Goal: Navigation & Orientation: Understand site structure

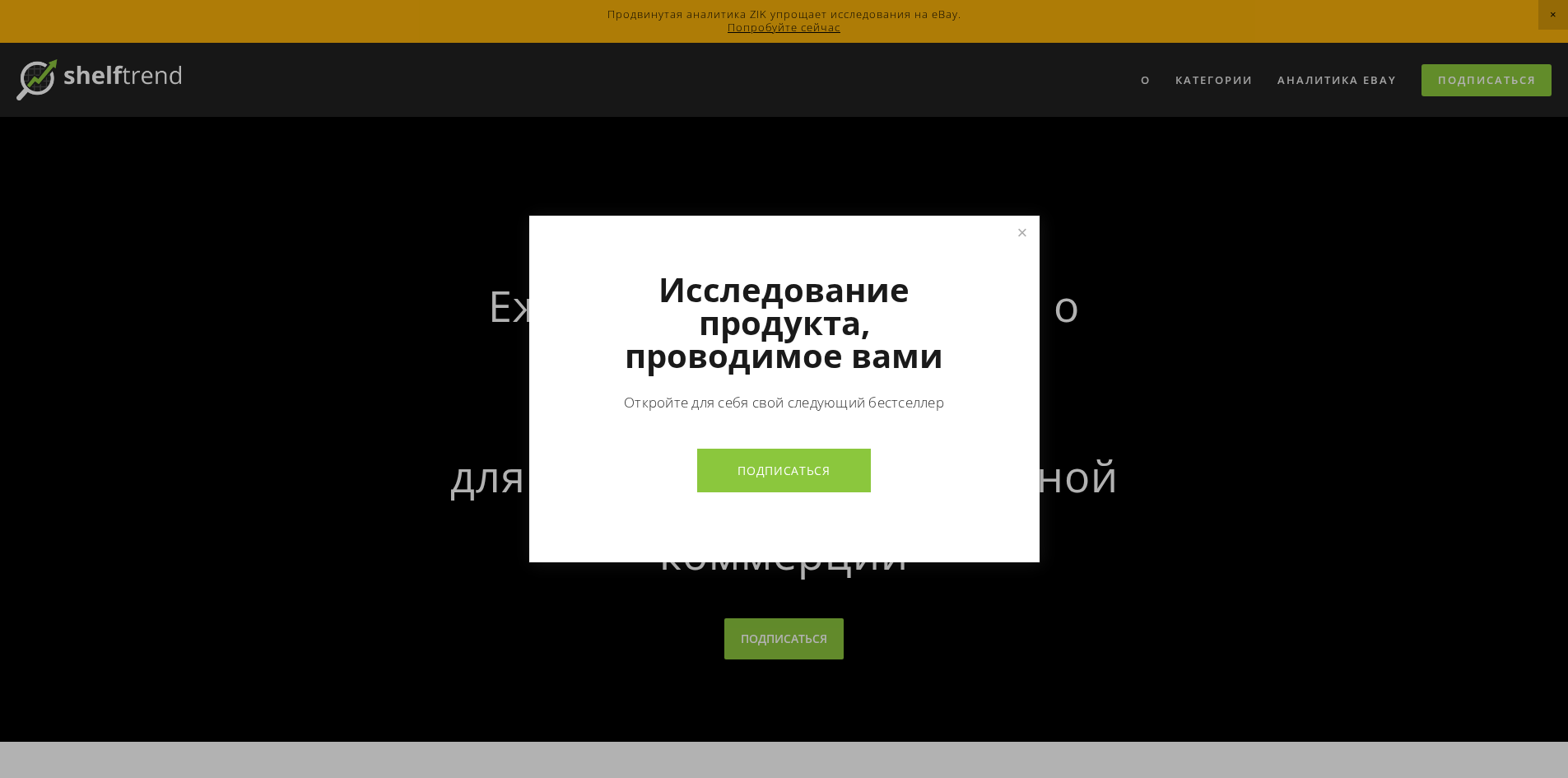
drag, startPoint x: 1308, startPoint y: 606, endPoint x: 1035, endPoint y: 164, distance: 519.5
click at [1035, 164] on div at bounding box center [784, 389] width 1568 height 778
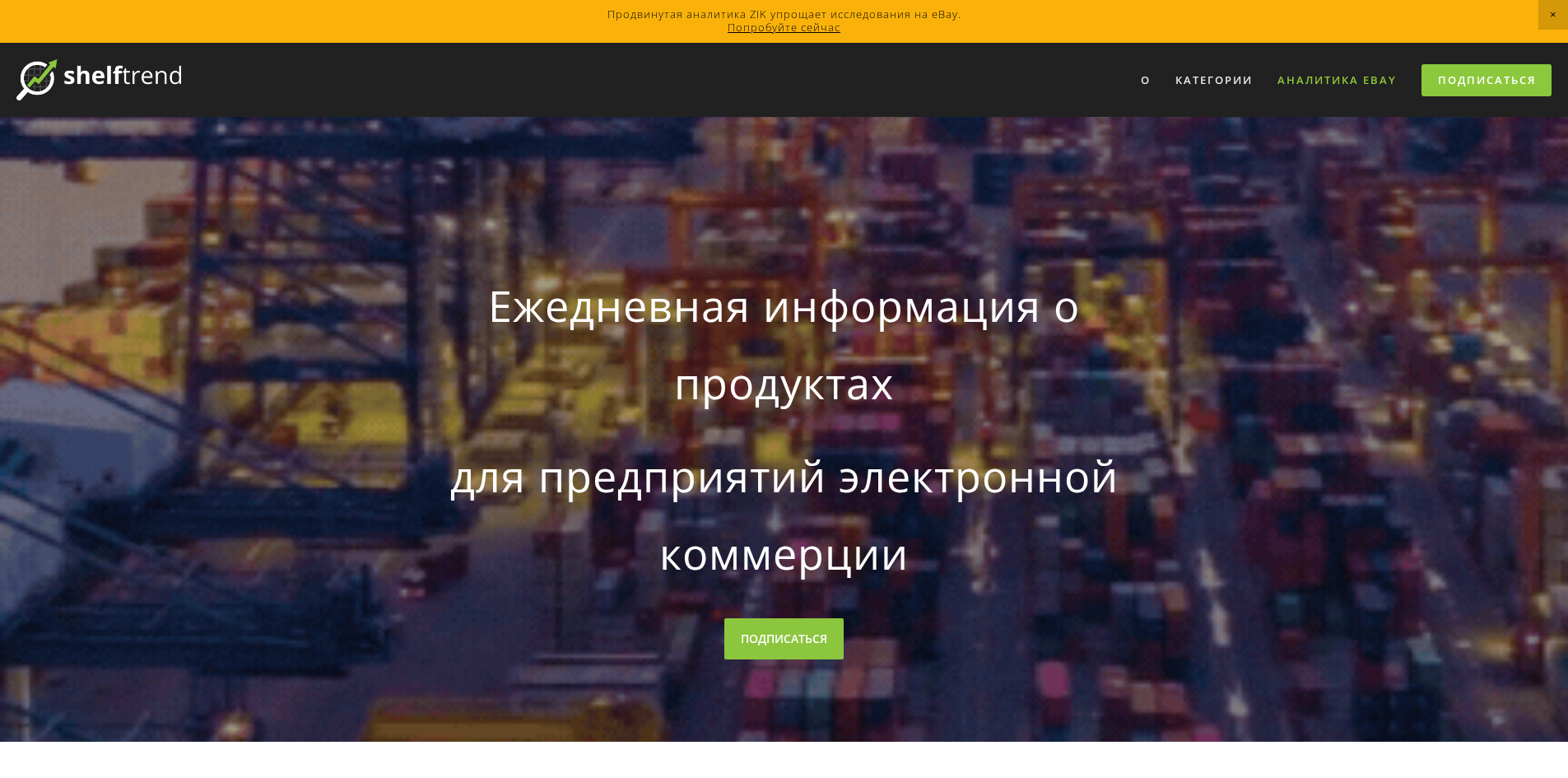
click at [1331, 72] on font "Аналитика eBay" at bounding box center [1338, 80] width 119 height 14
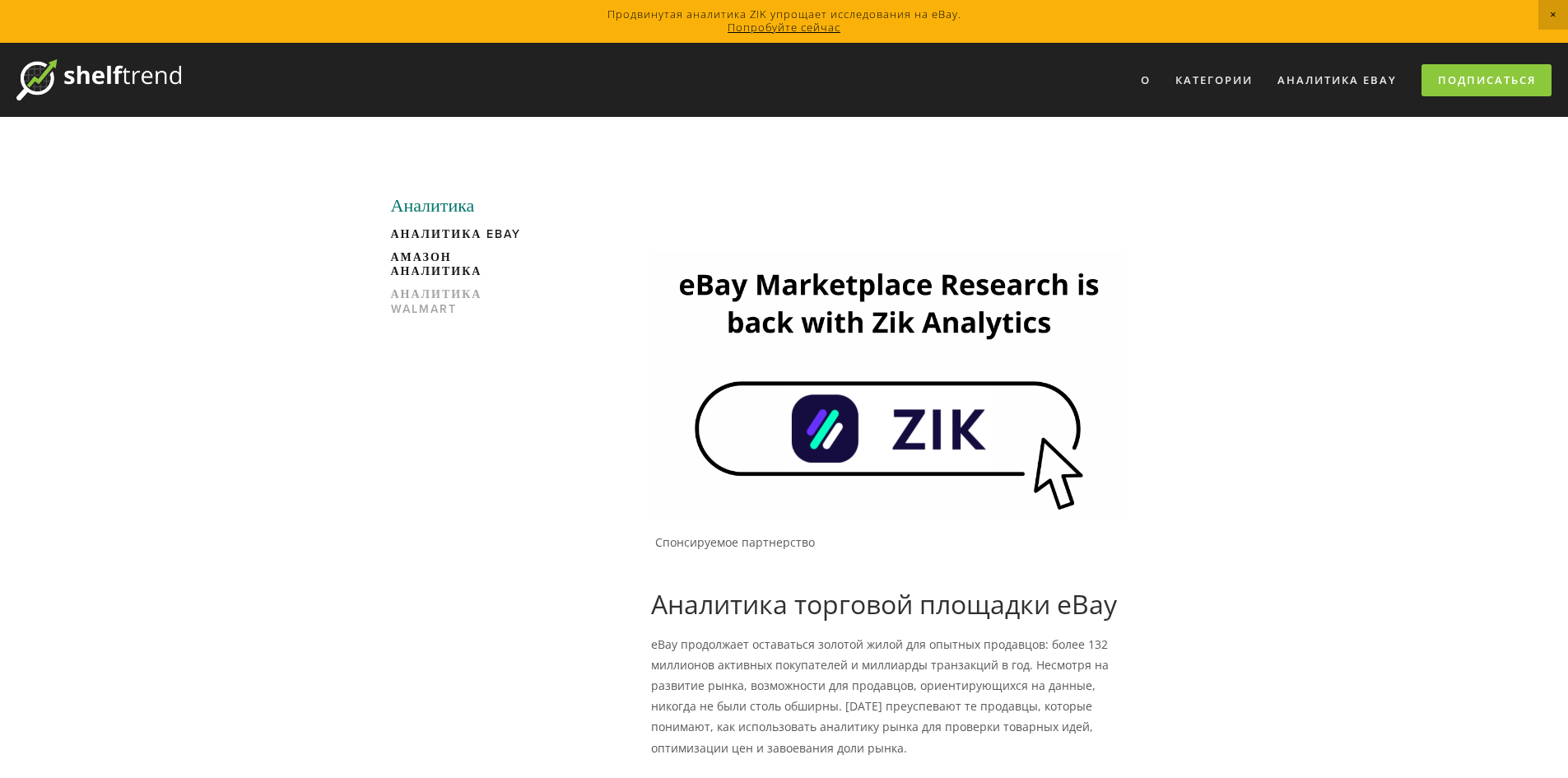
click at [467, 263] on font "Амазон Аналитика" at bounding box center [437, 264] width 91 height 32
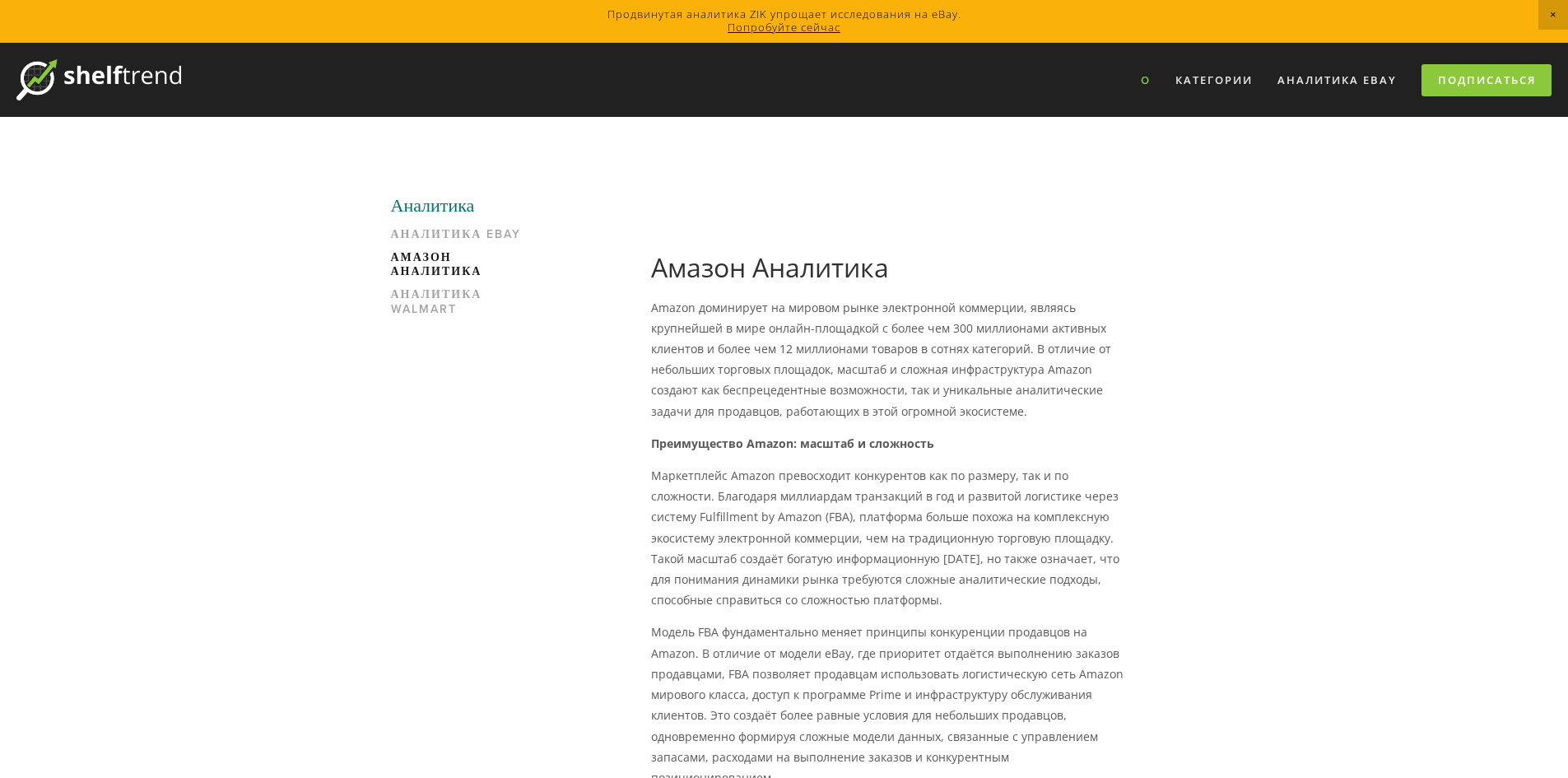
click at [1145, 82] on font "О" at bounding box center [1146, 80] width 10 height 14
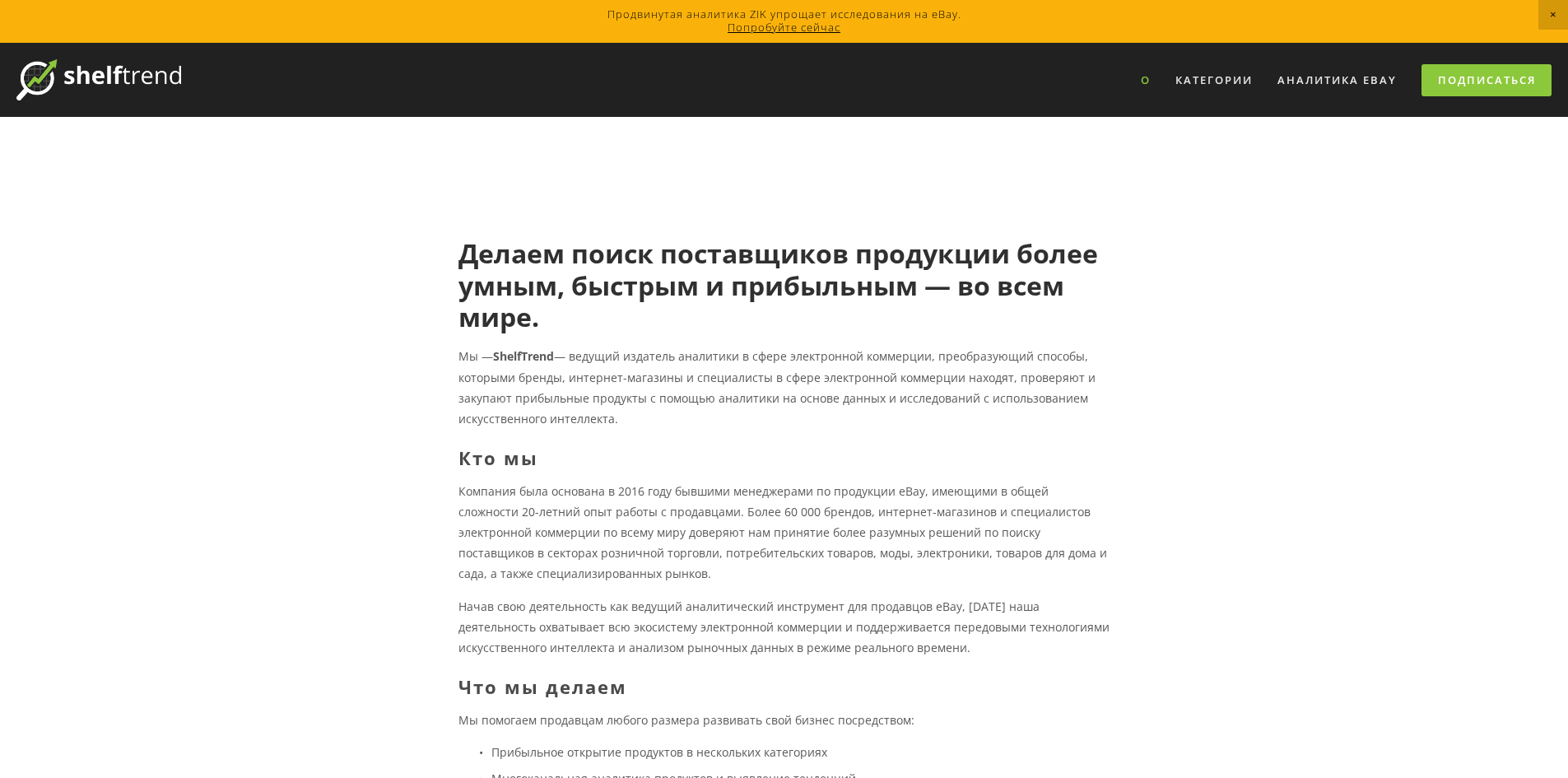
click at [107, 76] on img at bounding box center [99, 80] width 164 height 42
